Goal: Check status: Check status

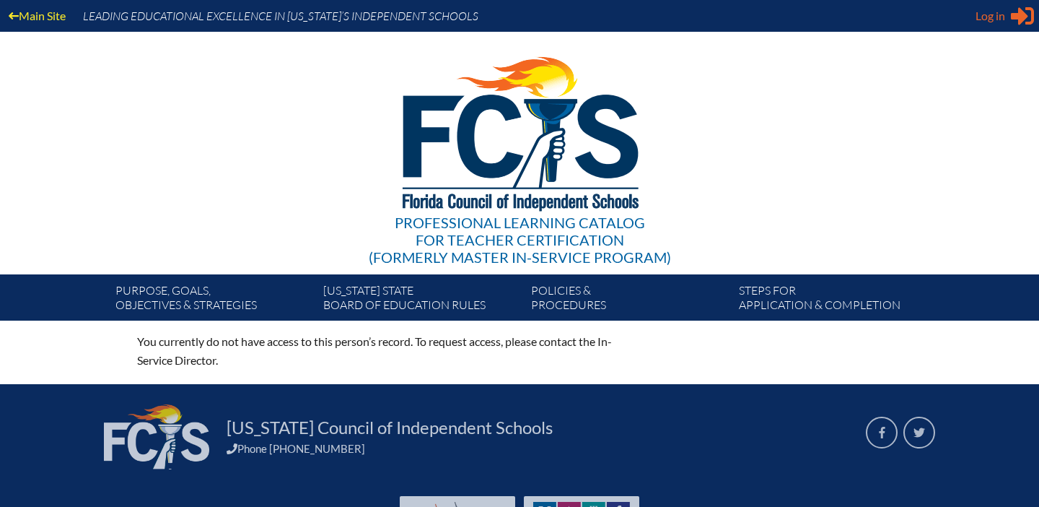
click at [998, 20] on span "Log in" at bounding box center [991, 15] width 30 height 17
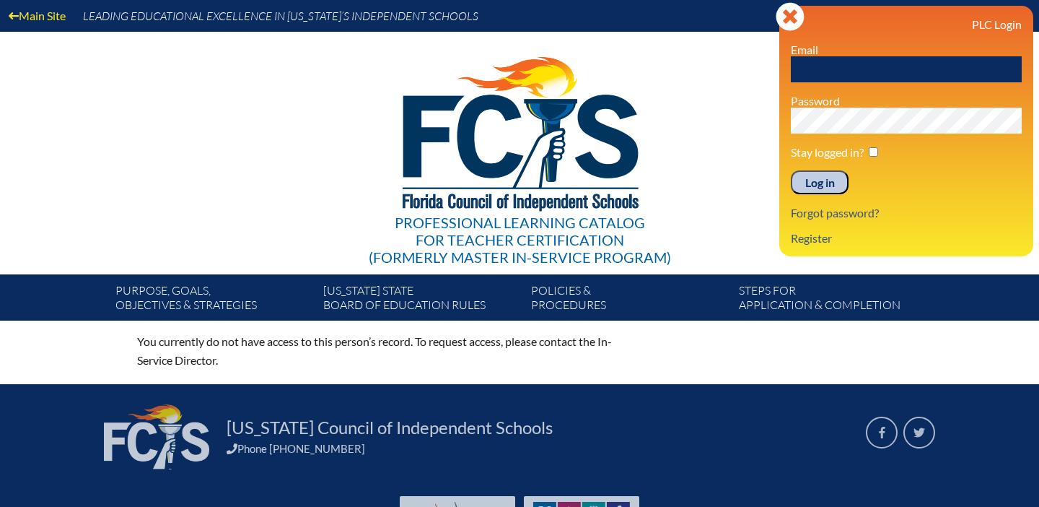
click at [831, 81] on input "text" at bounding box center [906, 69] width 231 height 26
type input "[EMAIL_ADDRESS][DOMAIN_NAME]"
click at [818, 175] on input "Log in" at bounding box center [820, 182] width 58 height 25
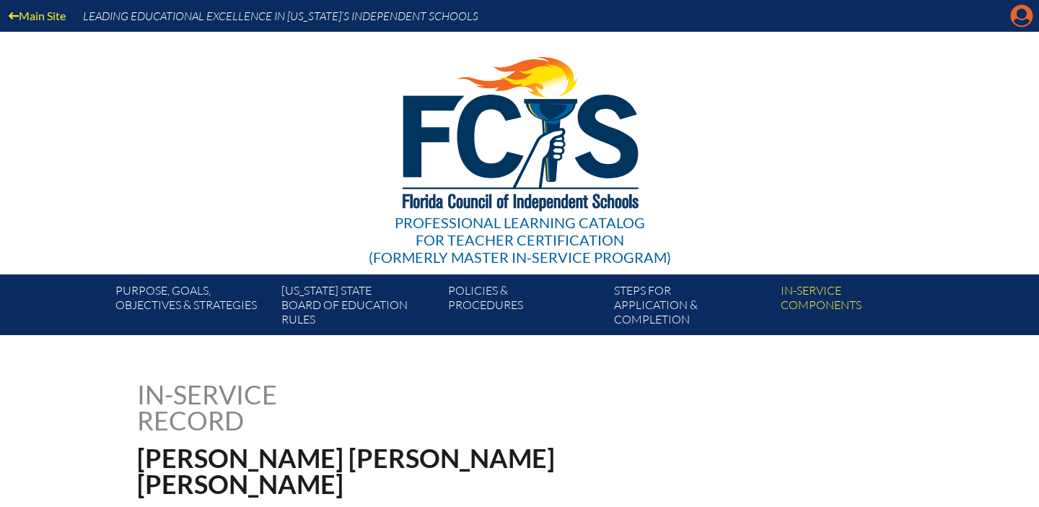
click at [1028, 19] on icon "Manage account" at bounding box center [1021, 15] width 23 height 23
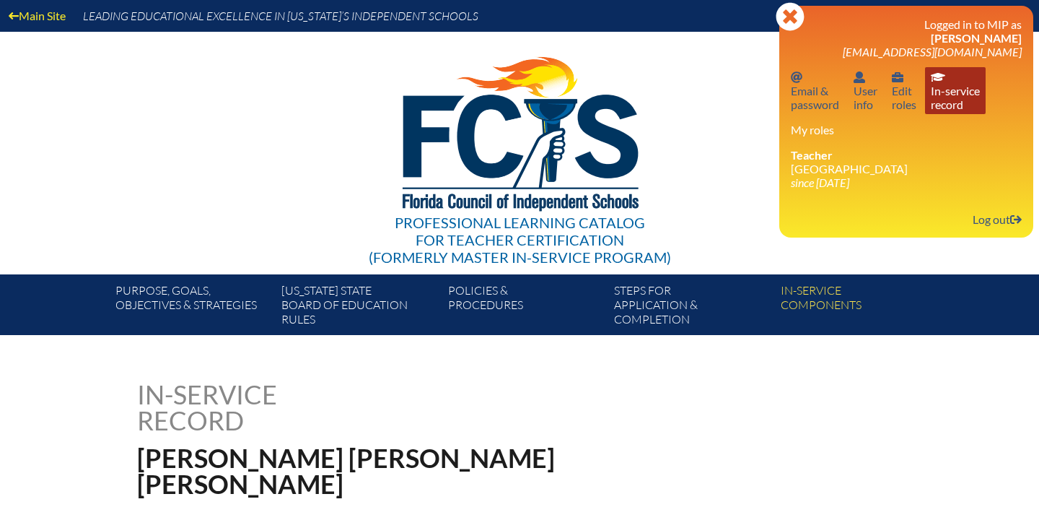
click at [951, 92] on link "In-service record In-service record" at bounding box center [955, 90] width 61 height 47
